Goal: Task Accomplishment & Management: Complete application form

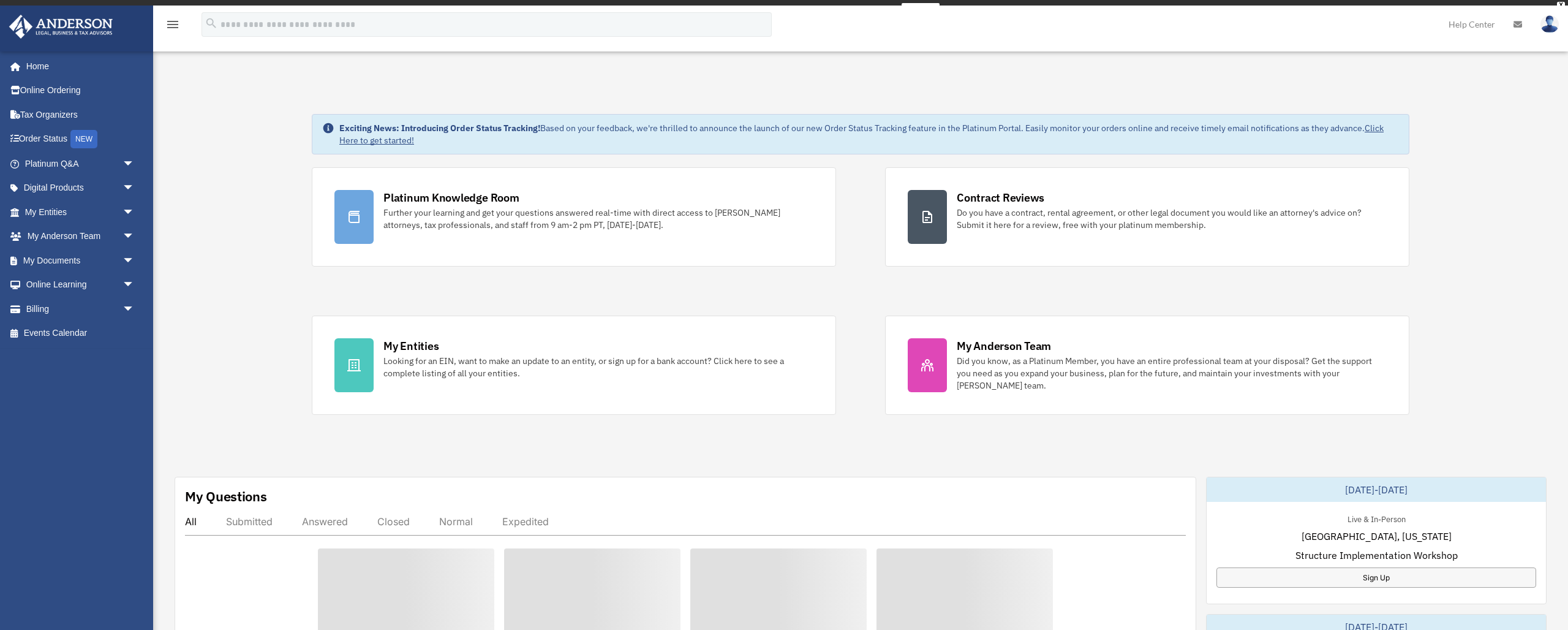
click at [812, 451] on div "Exciting News: Introducing Order Status Tracking! Based on your feedback, we're…" at bounding box center [861, 634] width 1433 height 1101
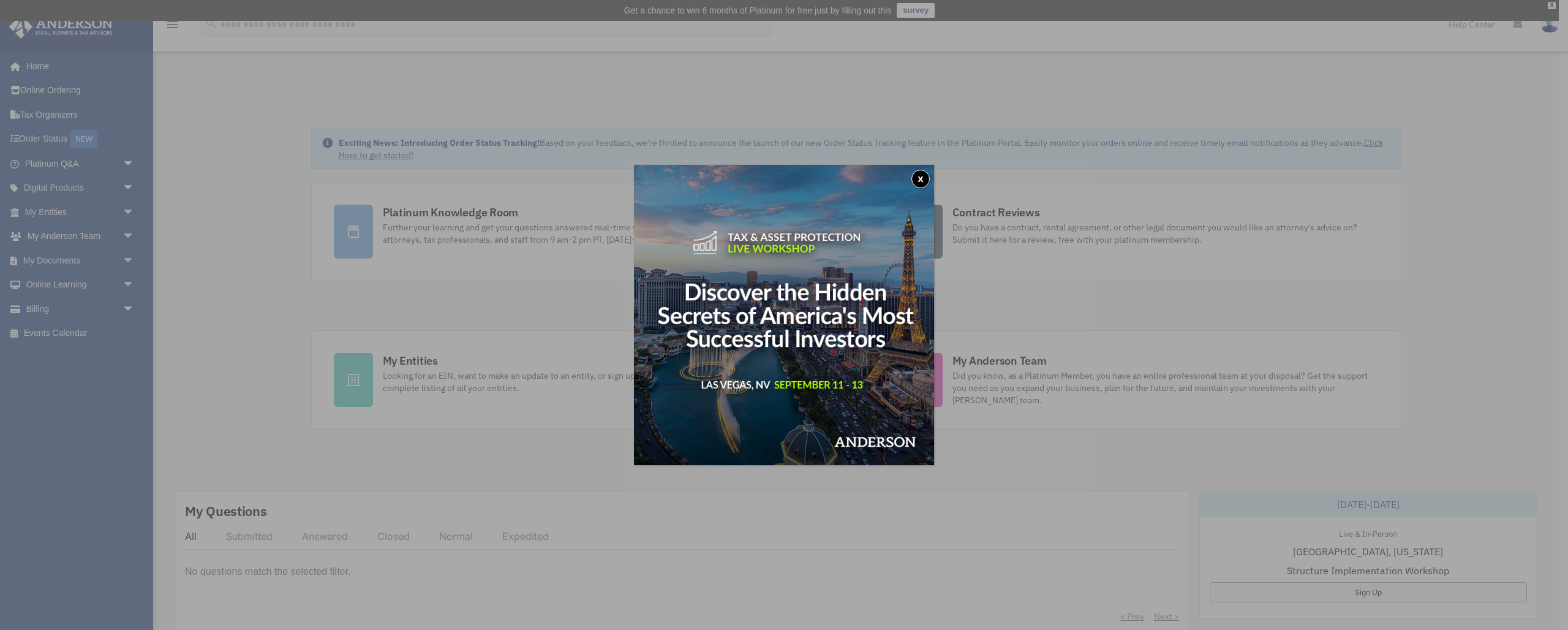
click at [922, 178] on button "x" at bounding box center [921, 179] width 19 height 19
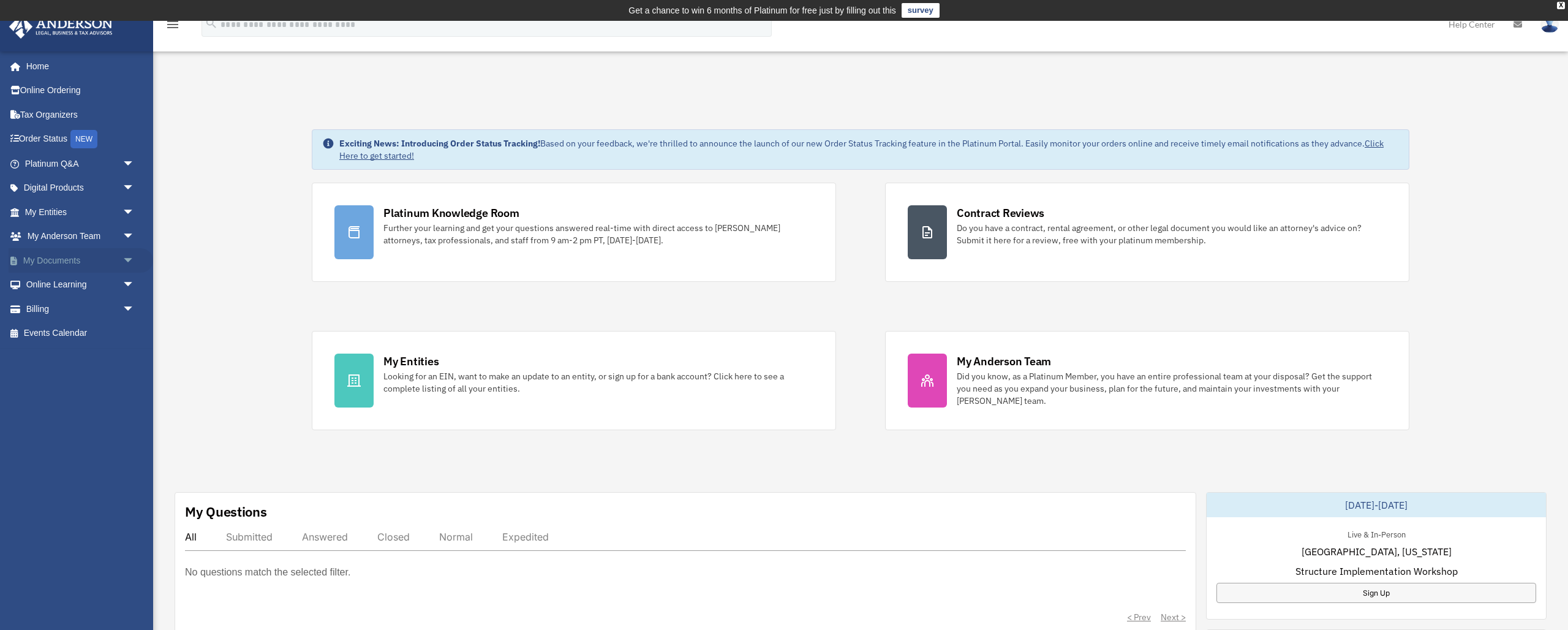
click at [64, 255] on link "My Documents arrow_drop_down" at bounding box center [80, 261] width 145 height 24
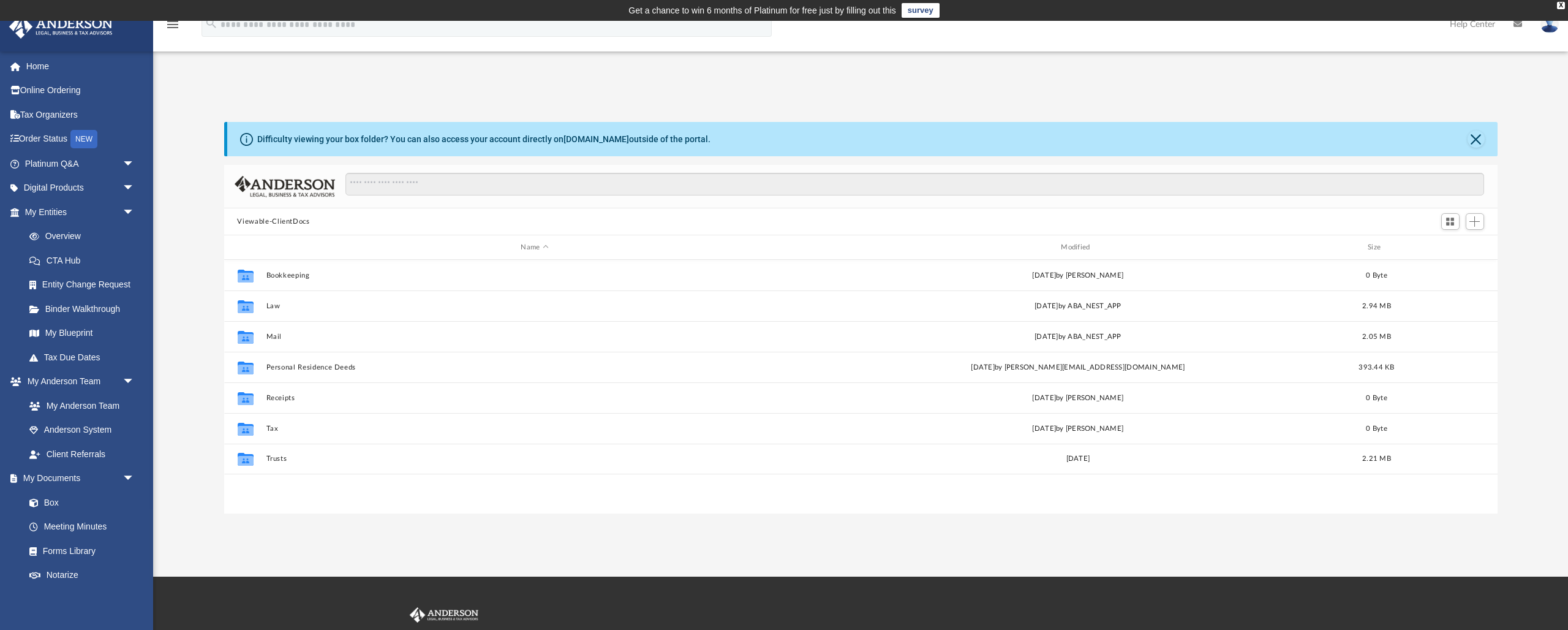
scroll to position [279, 1274]
click at [67, 283] on link "Entity Change Request" at bounding box center [85, 285] width 136 height 24
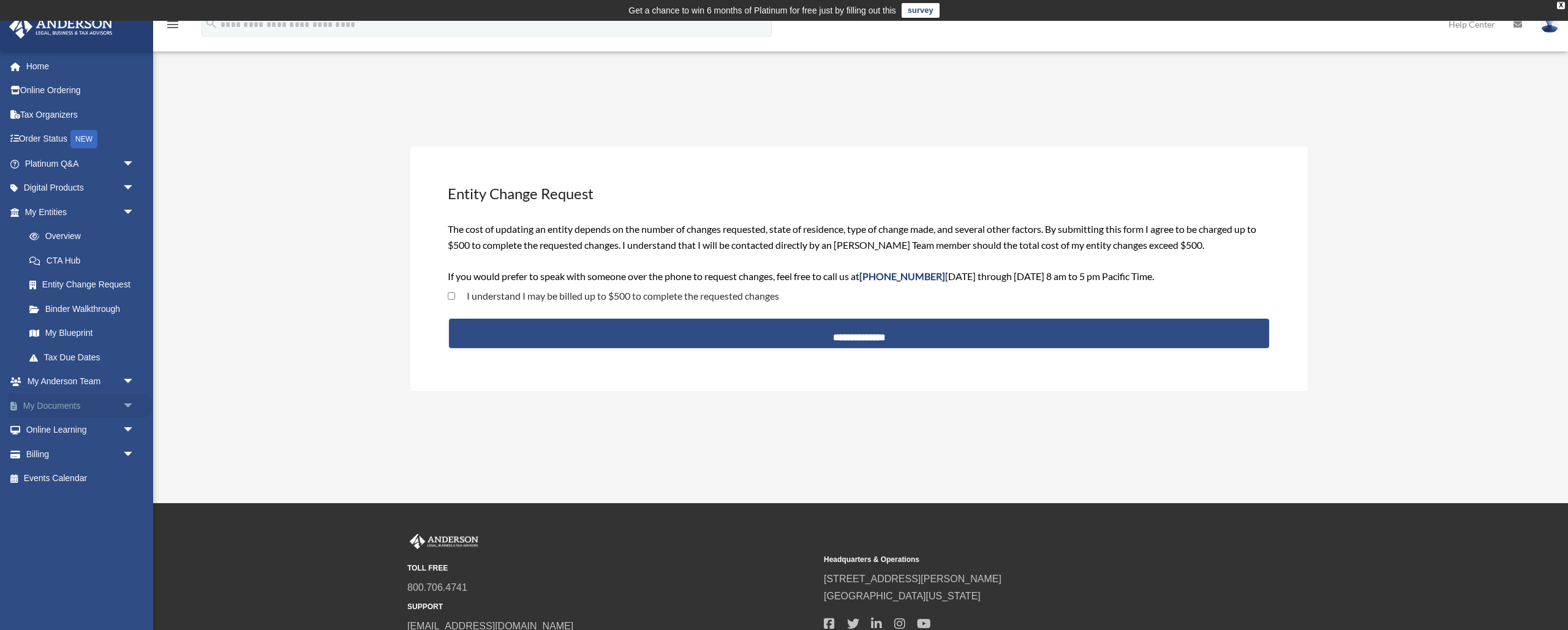
click at [68, 401] on link "My Documents arrow_drop_down" at bounding box center [80, 406] width 145 height 24
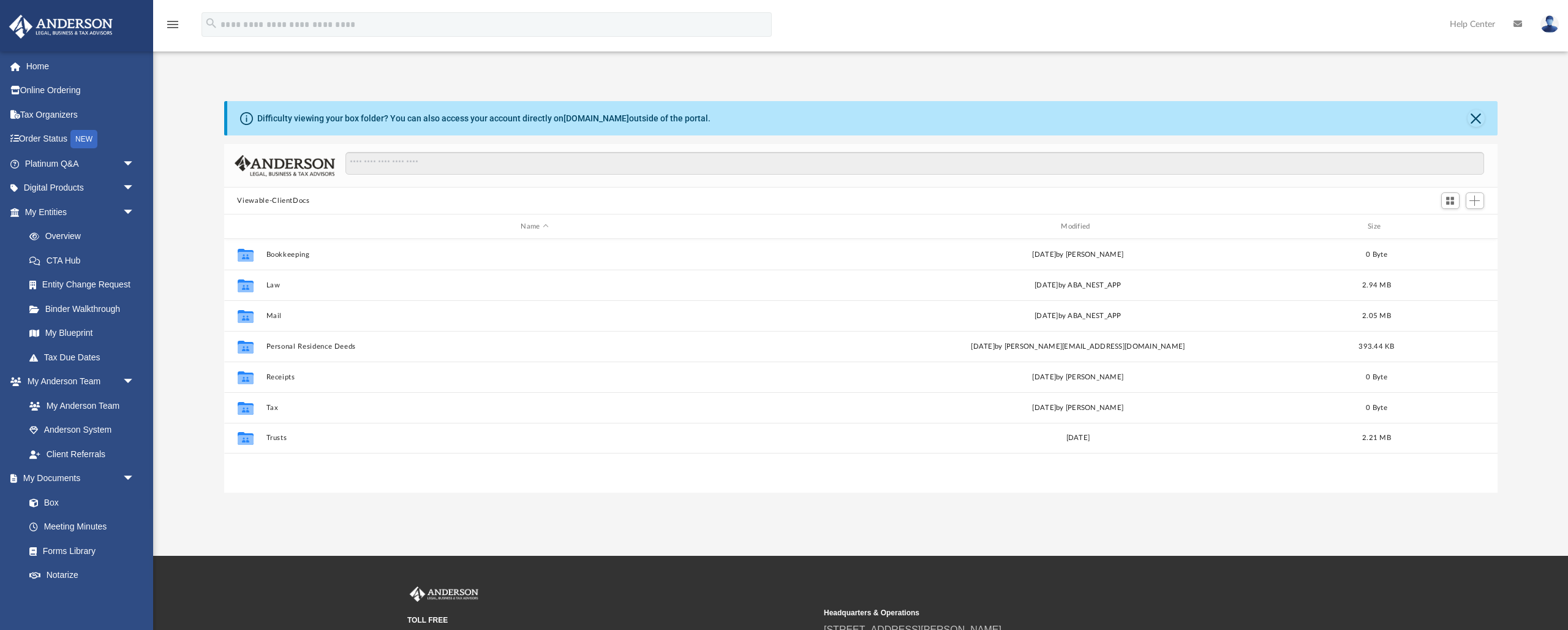
scroll to position [279, 1274]
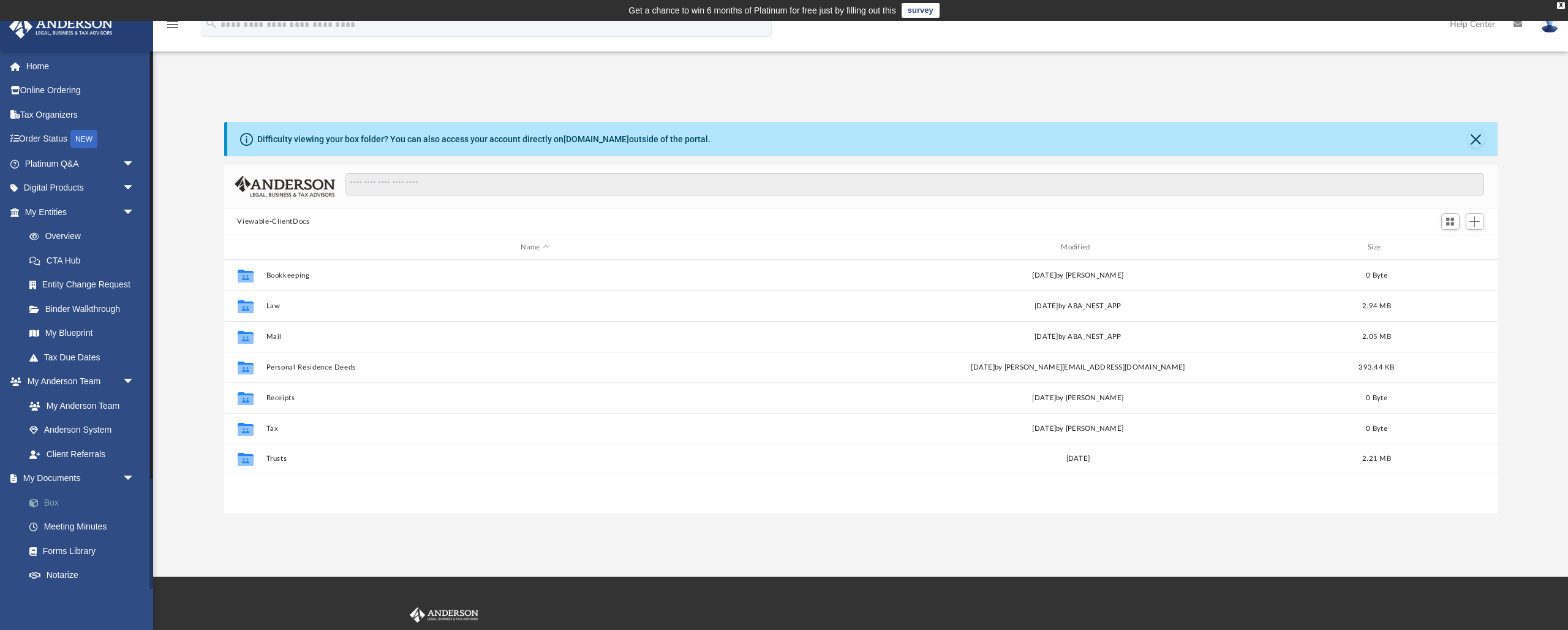
click at [50, 496] on link "Box" at bounding box center [85, 503] width 136 height 24
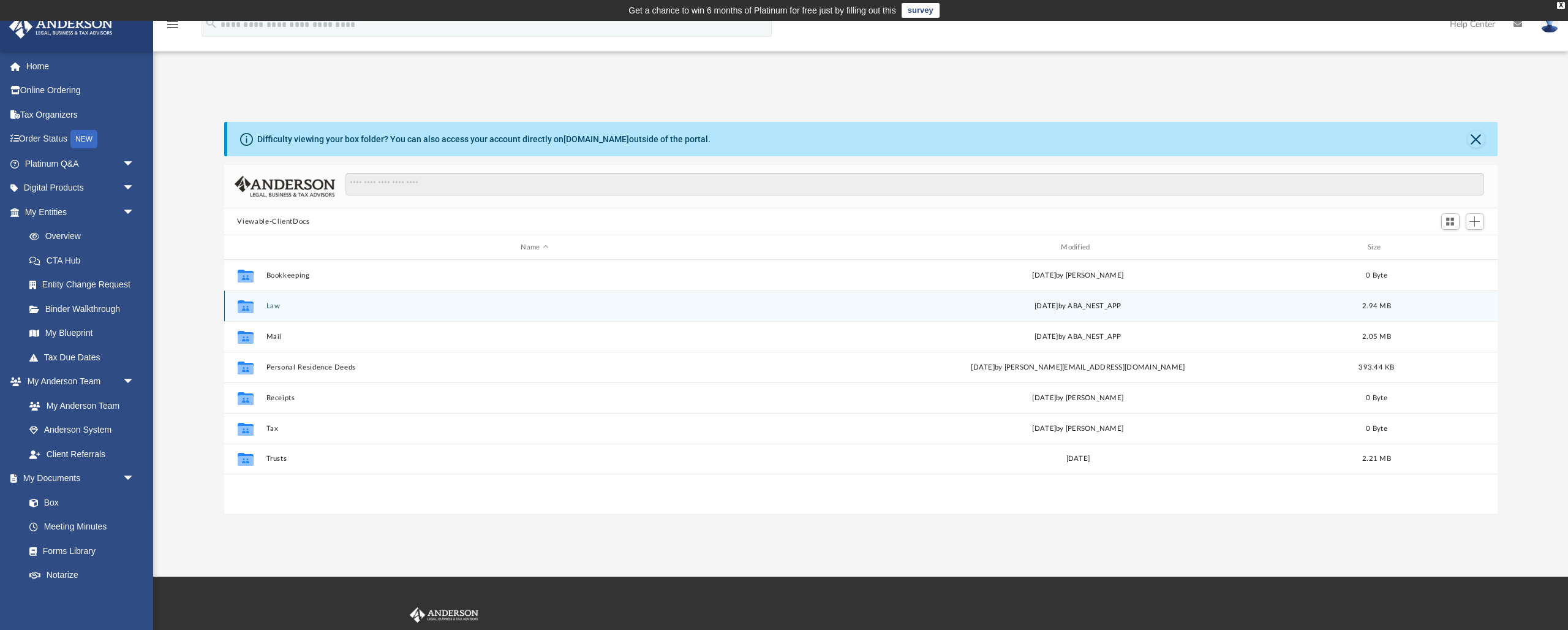
click at [277, 308] on button "Law" at bounding box center [535, 306] width 538 height 8
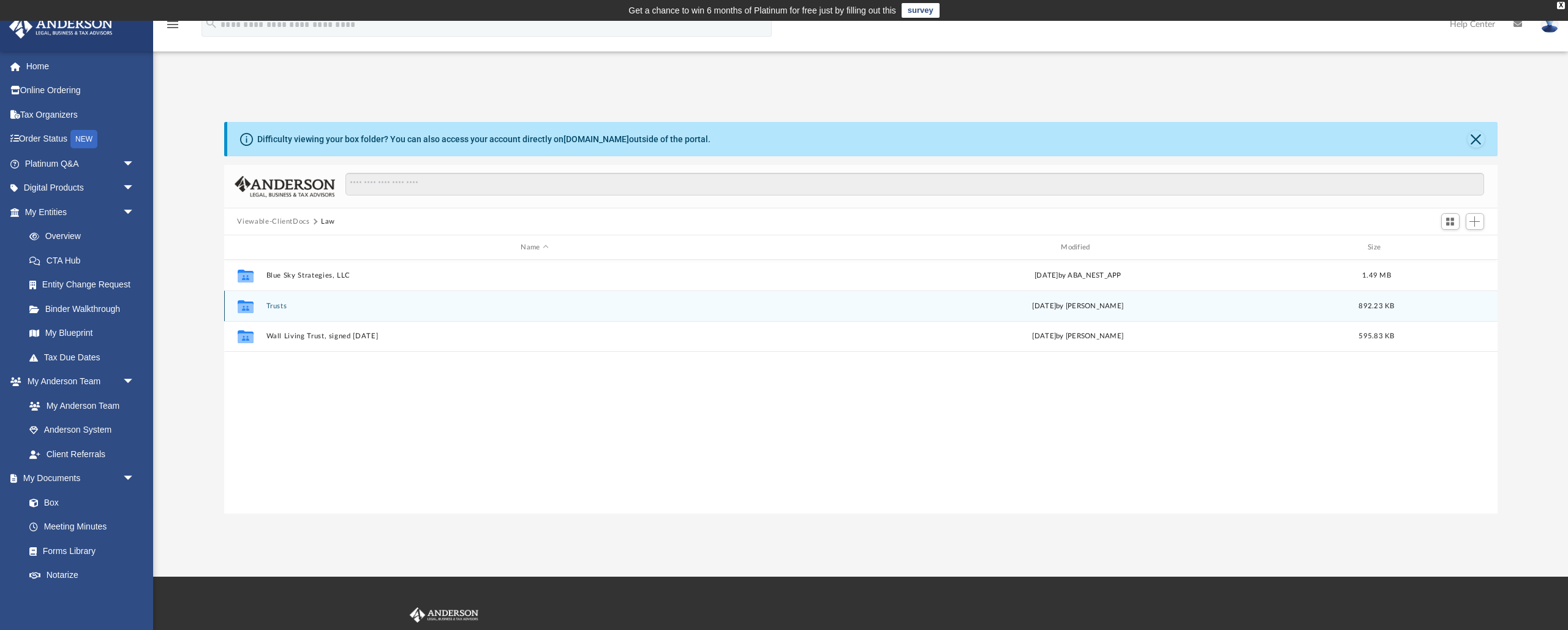
click at [282, 308] on button "Trusts" at bounding box center [535, 306] width 538 height 8
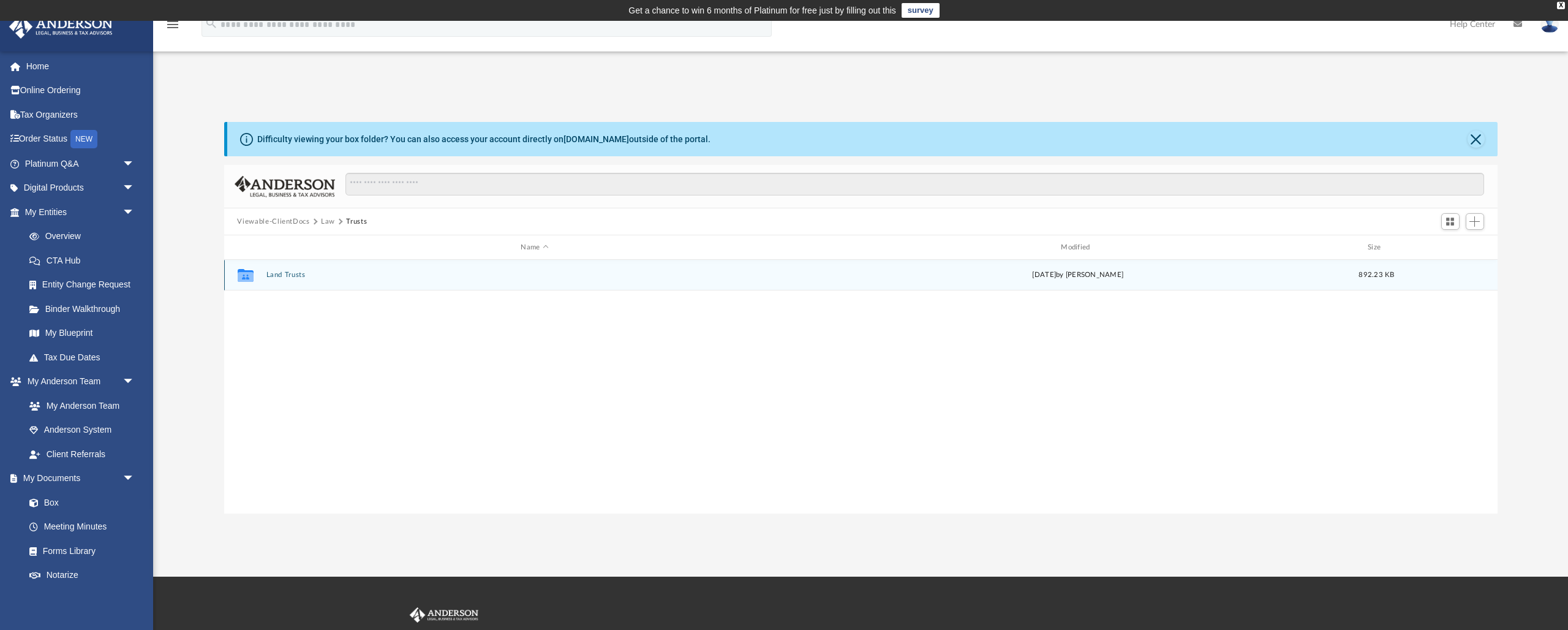
click at [297, 276] on button "Land Trusts" at bounding box center [535, 275] width 538 height 8
click at [340, 277] on button "Land Trust - Broyhill Rd Trust" at bounding box center [535, 275] width 538 height 8
click at [294, 277] on button "Broyhill Rd Trust.pdf" at bounding box center [535, 275] width 538 height 8
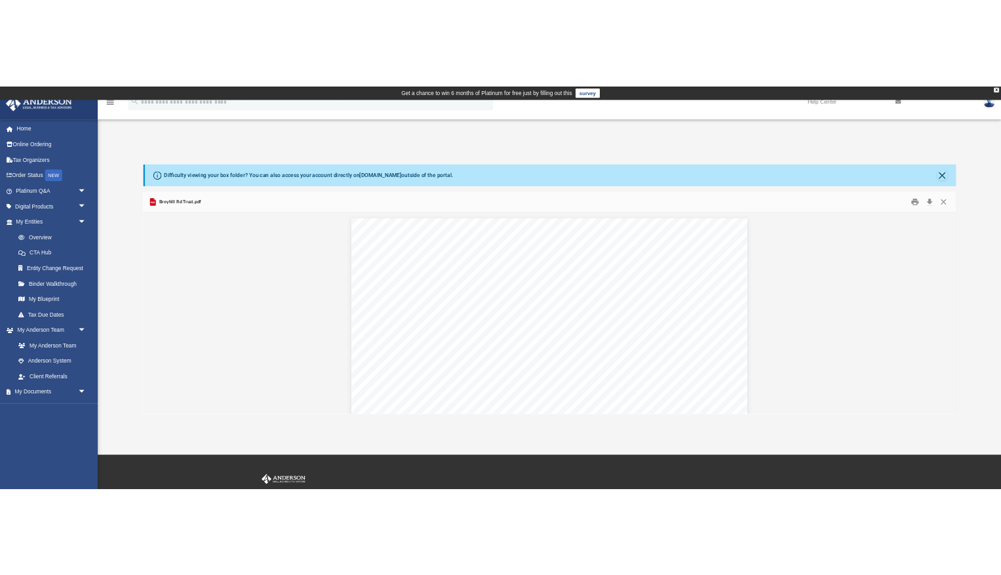
scroll to position [298, 754]
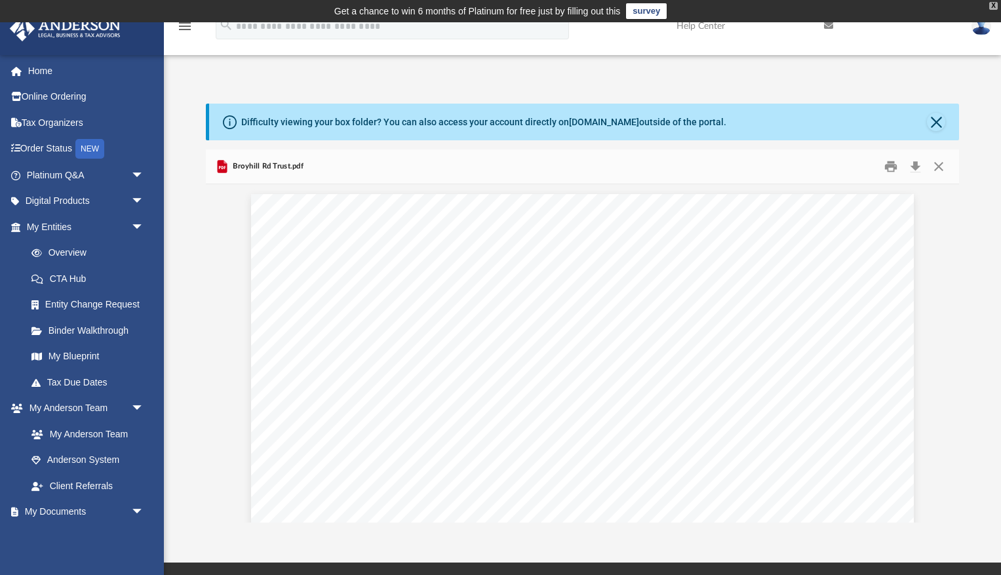
click at [993, 5] on div "X" at bounding box center [993, 6] width 9 height 8
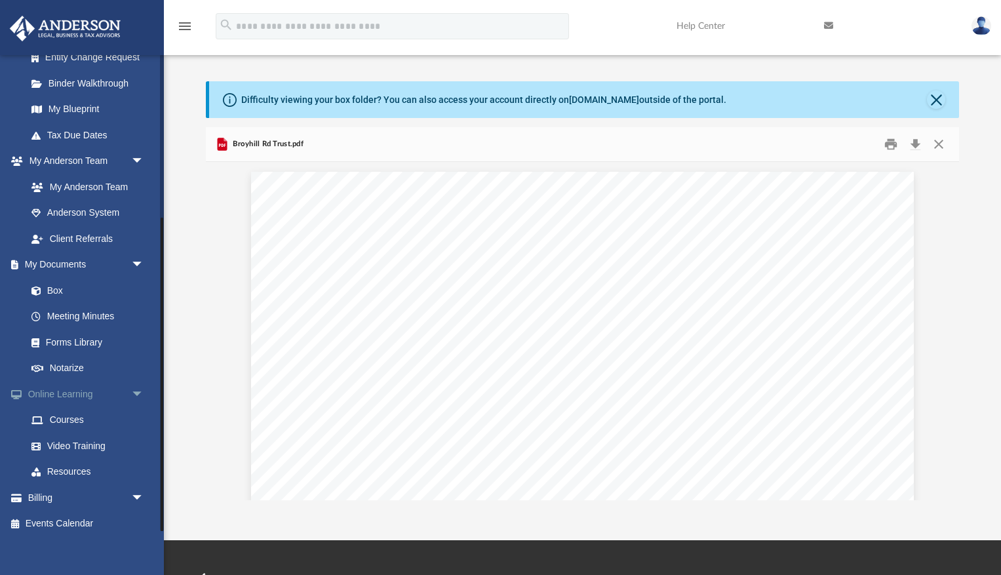
scroll to position [247, 0]
click at [54, 286] on link "Box" at bounding box center [91, 291] width 146 height 26
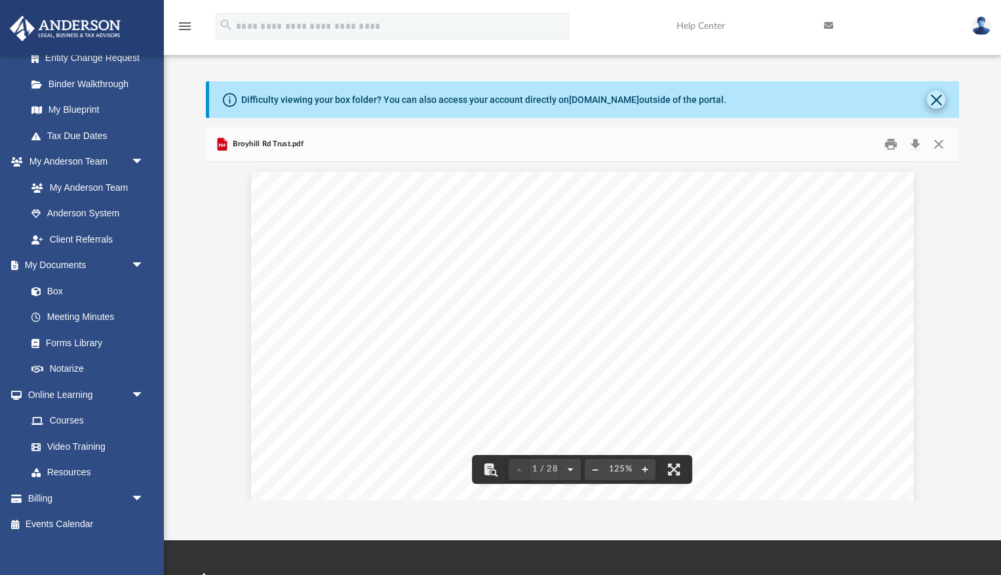
click at [937, 101] on button "Close" at bounding box center [936, 99] width 18 height 18
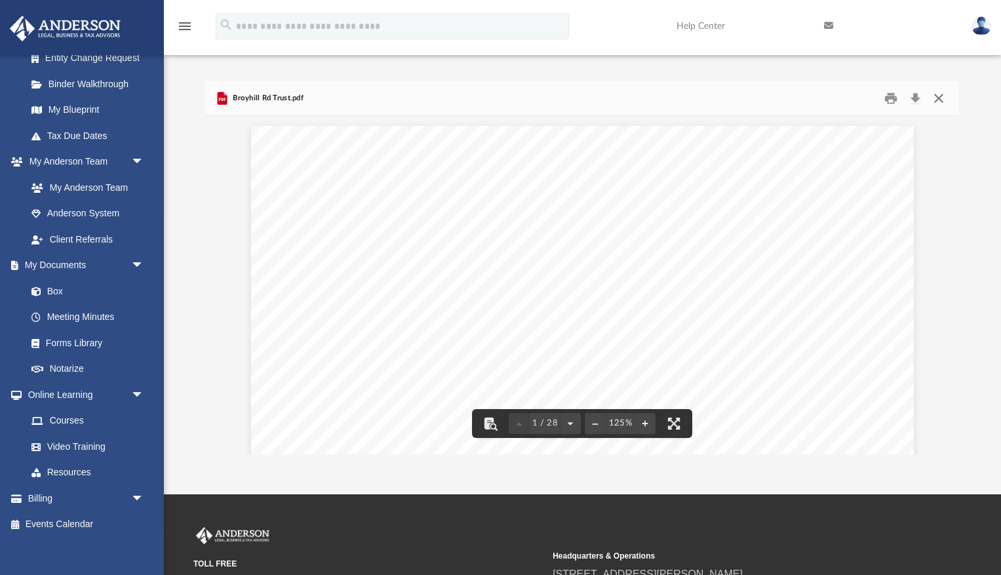
click at [939, 98] on button "Close" at bounding box center [939, 98] width 24 height 20
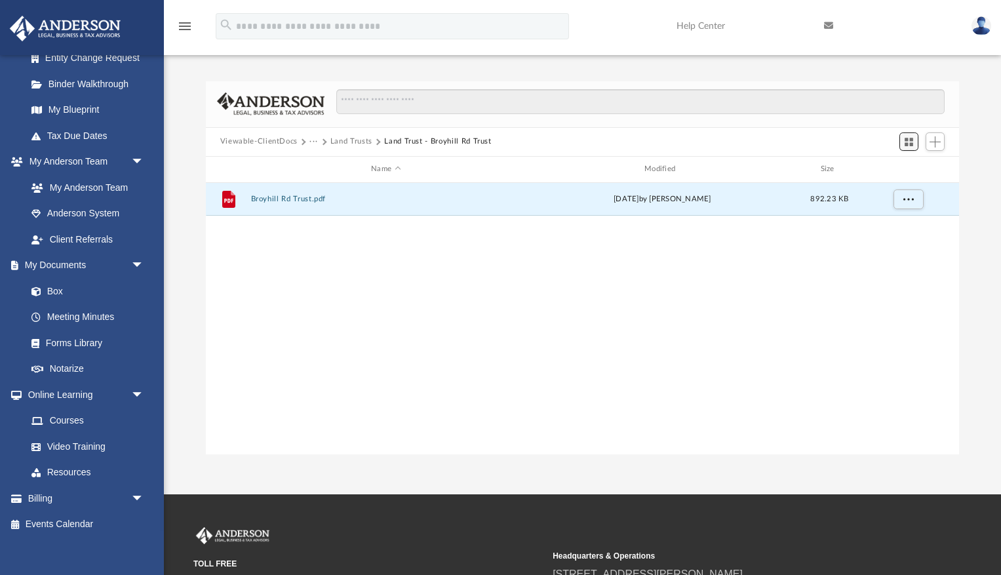
click at [911, 143] on span "Switch to Grid View" at bounding box center [908, 141] width 11 height 11
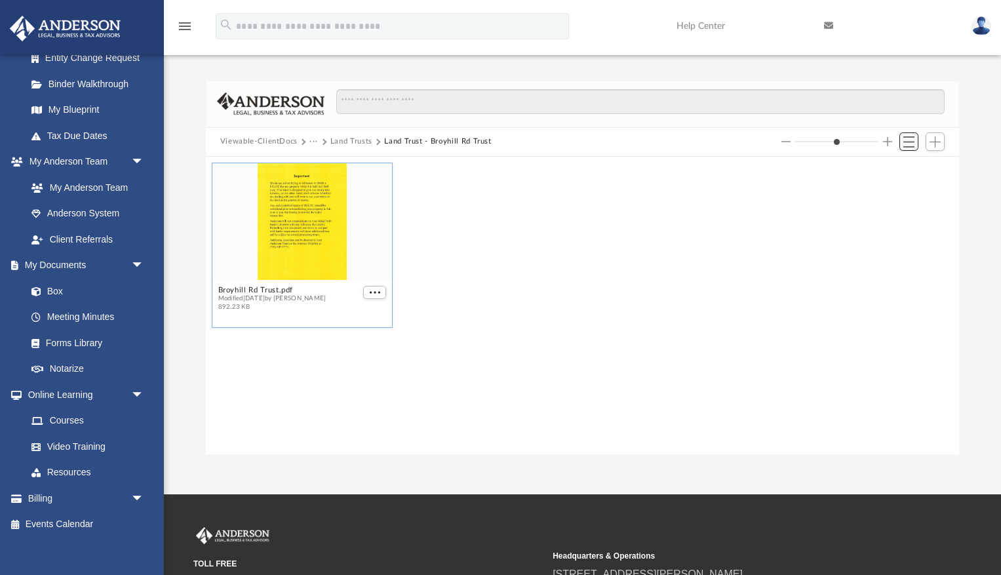
scroll to position [298, 754]
click at [911, 143] on span "Switch to List View" at bounding box center [908, 141] width 11 height 11
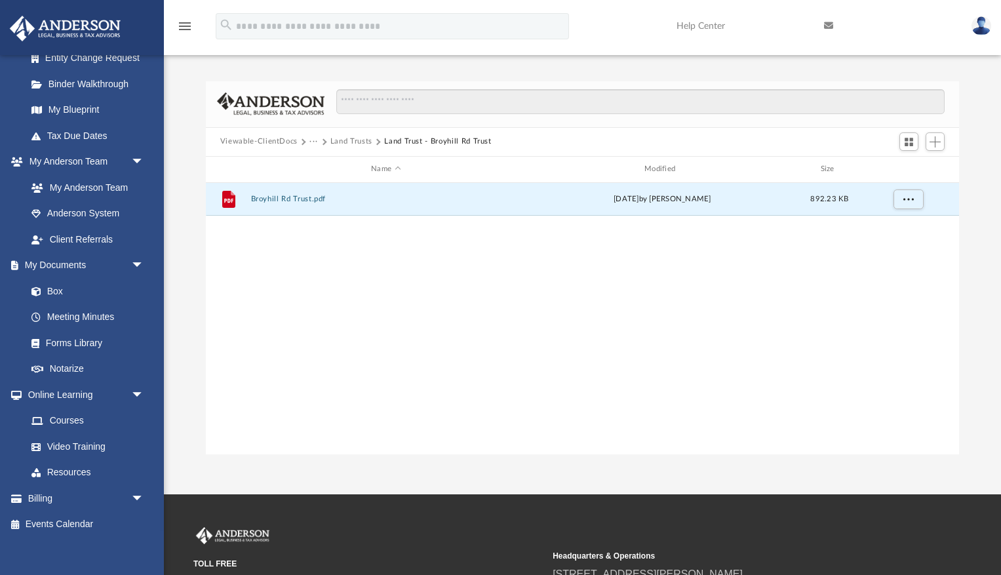
click at [347, 143] on button "Land Trusts" at bounding box center [351, 142] width 42 height 12
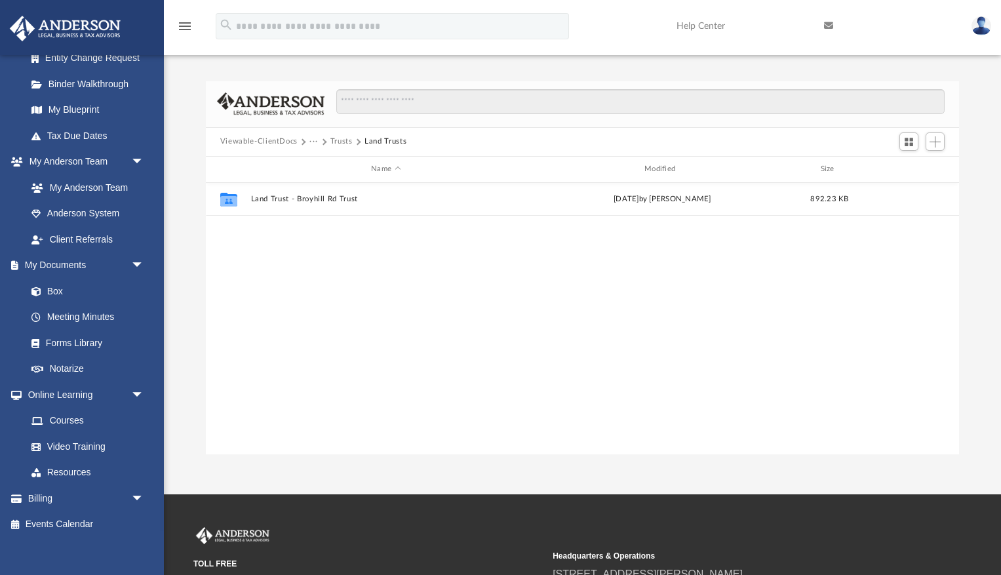
click at [308, 142] on span "Viewable-ClientDocs" at bounding box center [265, 142] width 90 height 12
click at [292, 141] on button "Viewable-ClientDocs" at bounding box center [258, 142] width 77 height 12
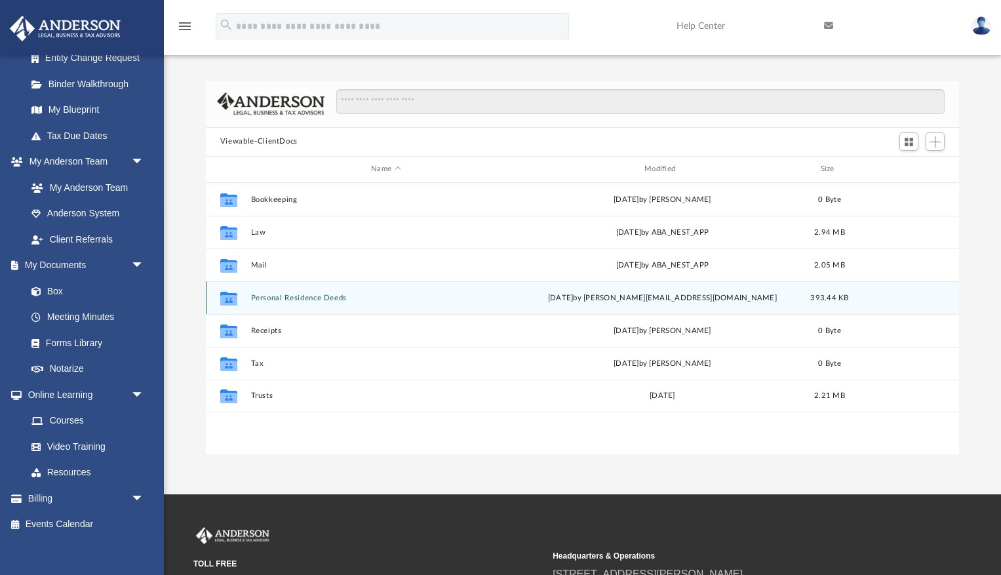
click at [270, 296] on button "Personal Residence Deeds" at bounding box center [385, 298] width 271 height 9
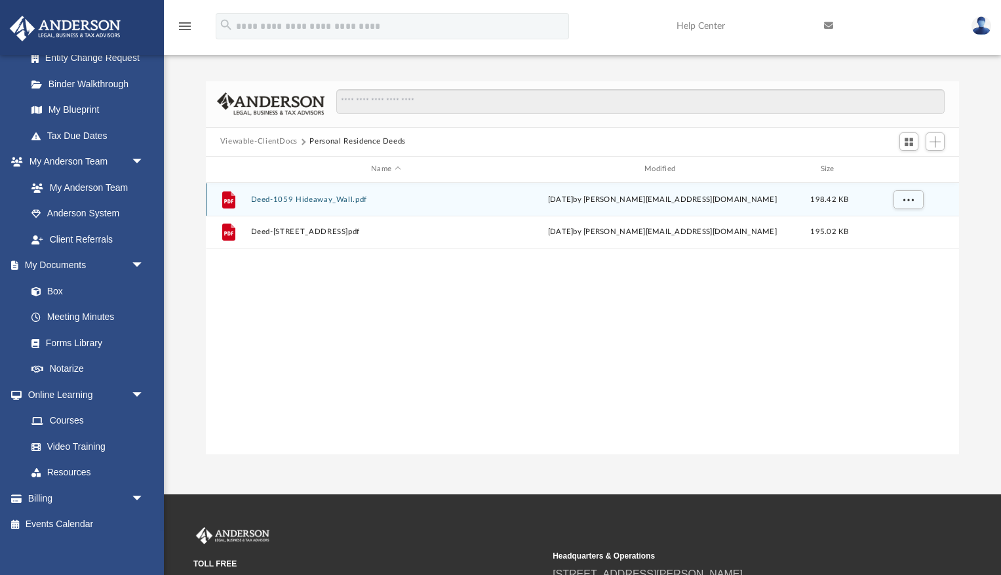
click at [309, 198] on button "Deed-1059 Hideaway_Wall.pdf" at bounding box center [385, 199] width 271 height 9
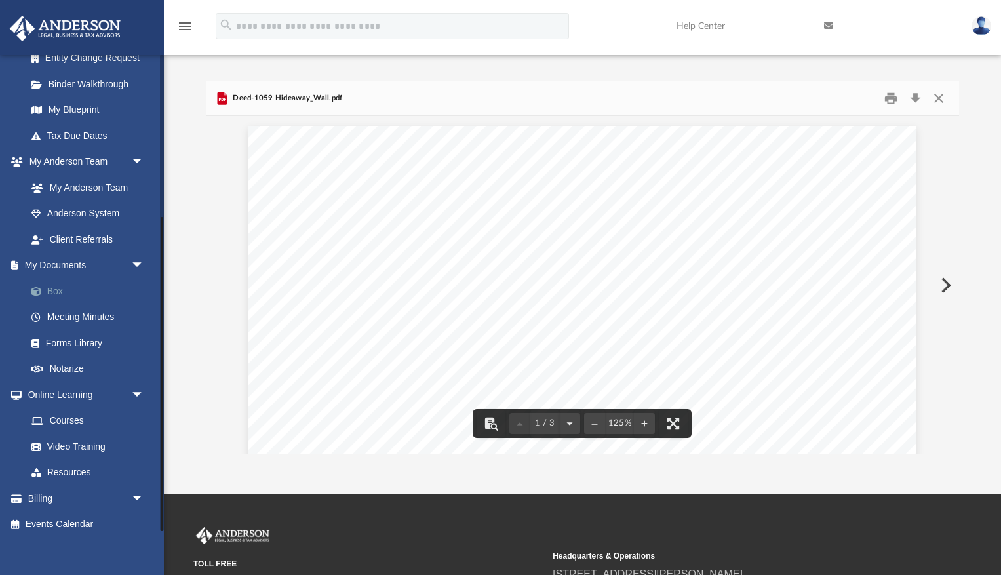
scroll to position [0, 0]
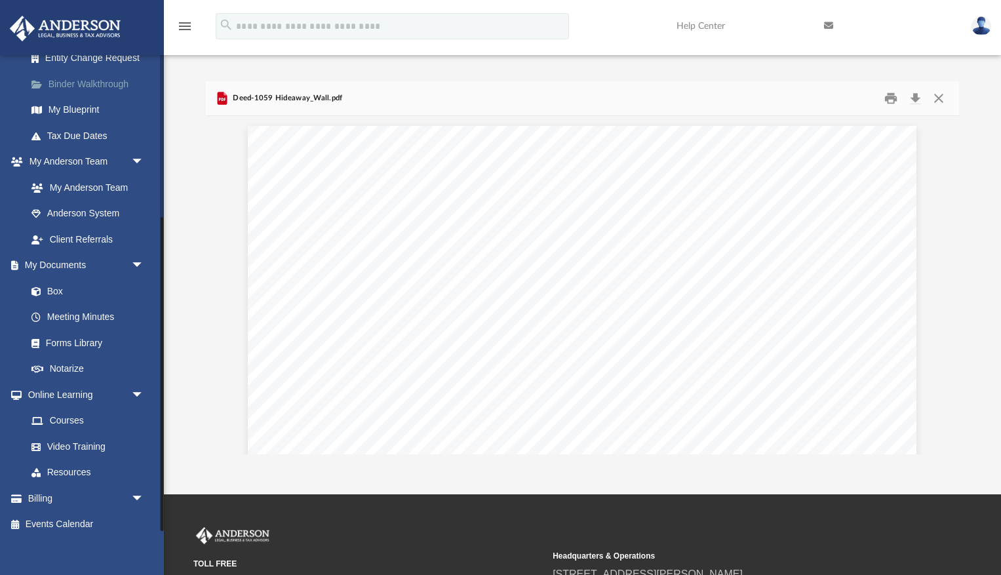
click at [94, 80] on link "Binder Walkthrough" at bounding box center [91, 84] width 146 height 26
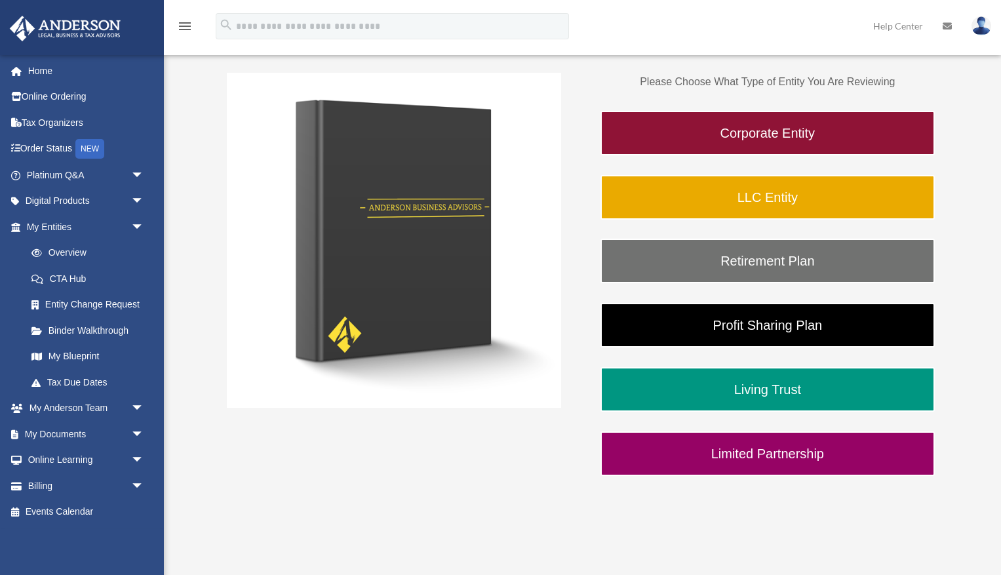
scroll to position [195, 0]
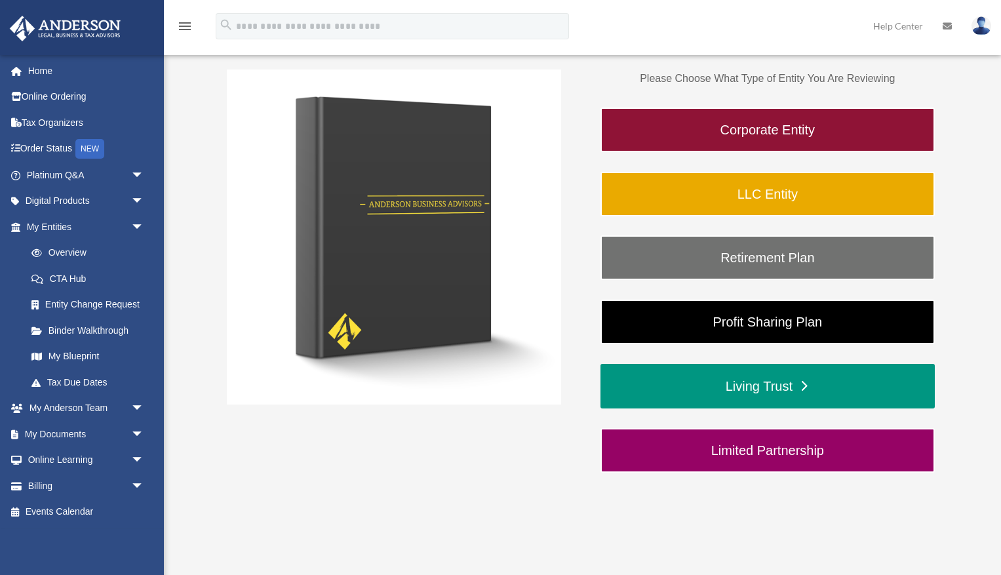
click at [792, 388] on link "Living Trust" at bounding box center [768, 386] width 334 height 45
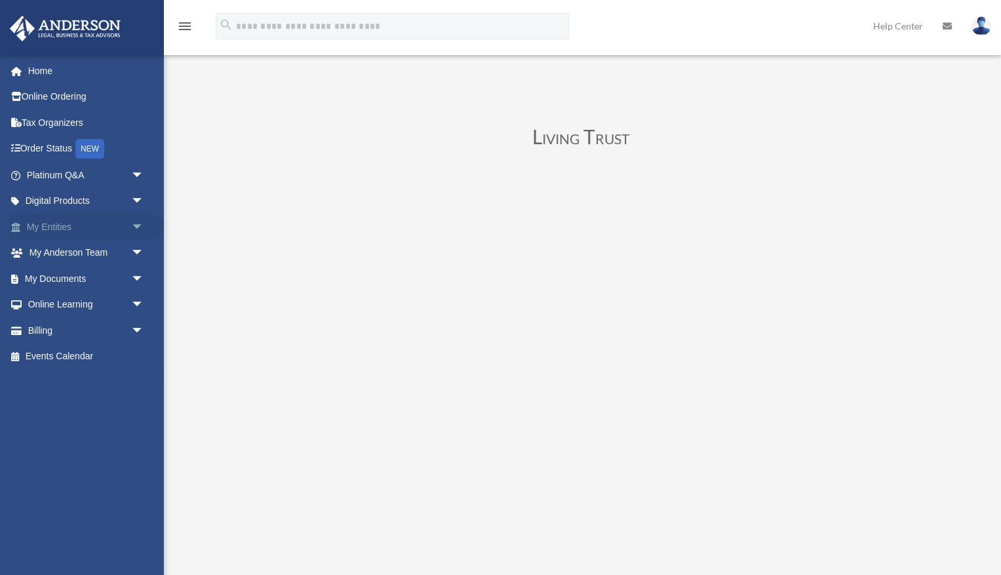
click at [54, 228] on link "My Entities arrow_drop_down" at bounding box center [86, 227] width 155 height 26
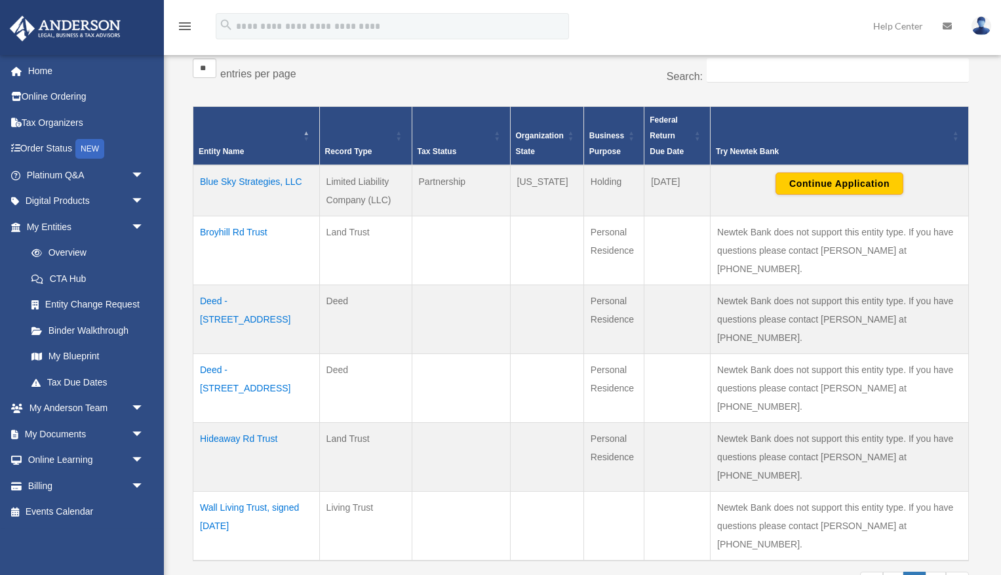
scroll to position [228, 0]
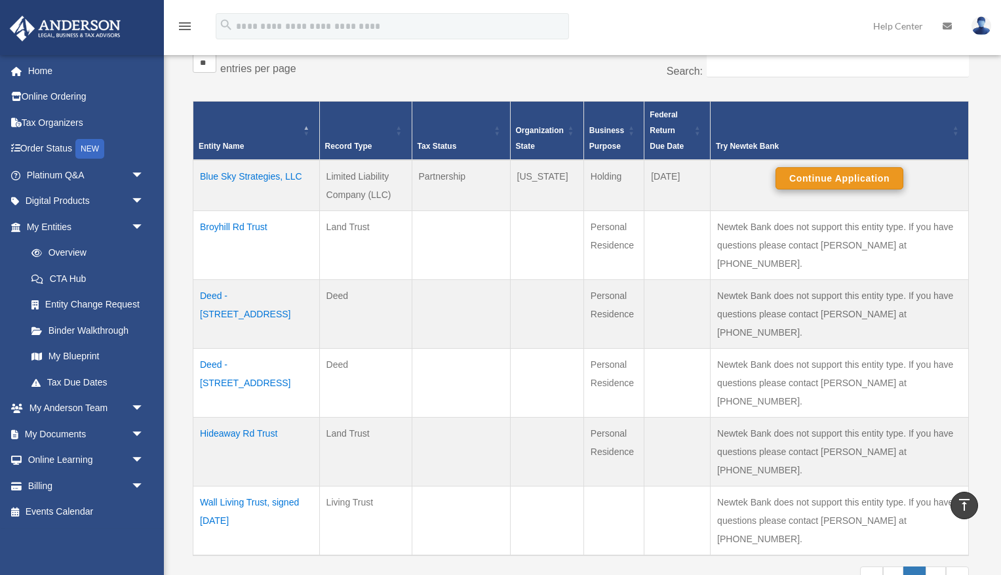
click at [809, 178] on button "Continue Application" at bounding box center [840, 178] width 128 height 22
